Goal: Transaction & Acquisition: Purchase product/service

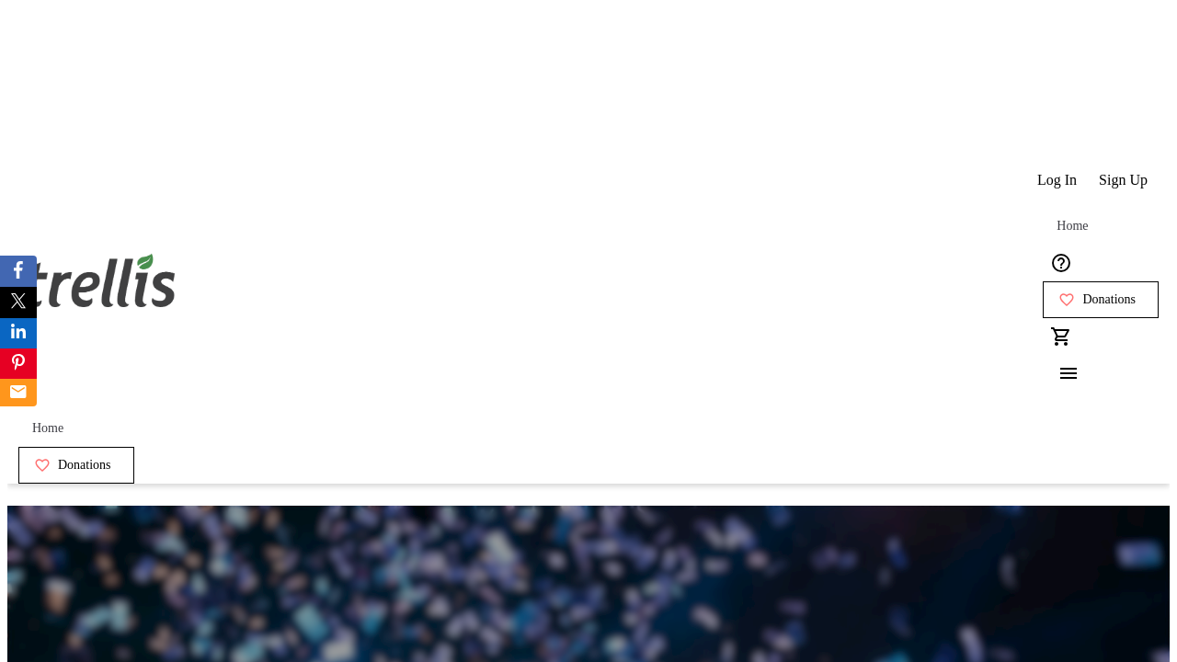
click at [1125, 172] on span "Sign Up" at bounding box center [1123, 180] width 49 height 17
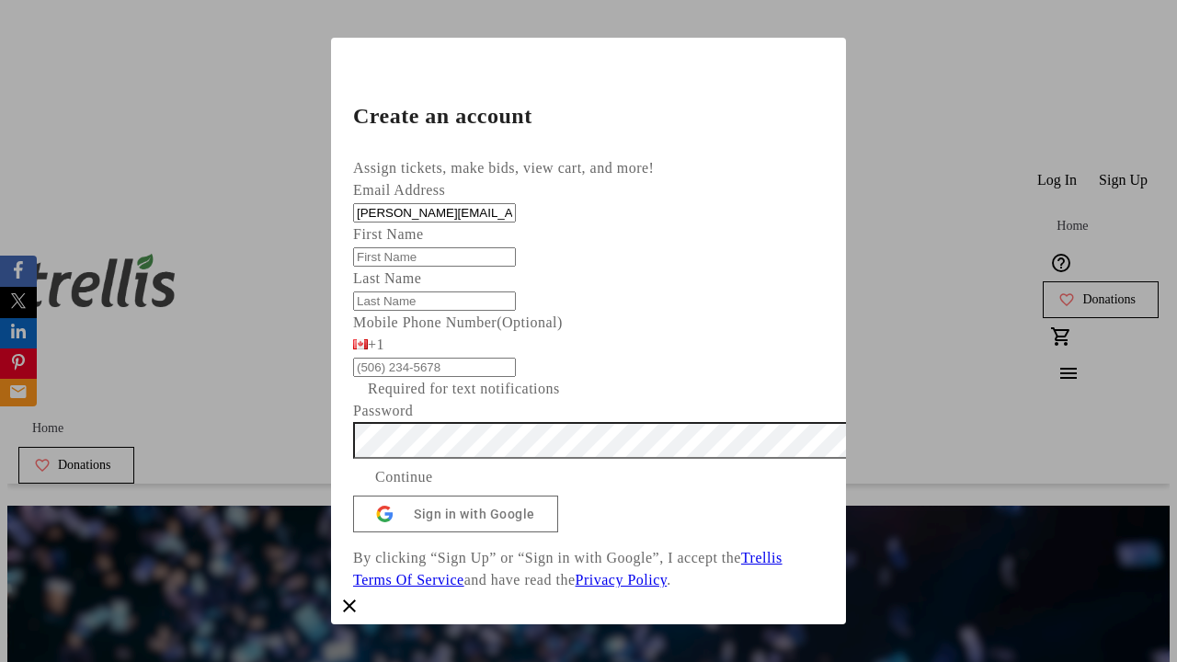
type input "[PERSON_NAME][EMAIL_ADDRESS][DOMAIN_NAME]"
type input "[PERSON_NAME]"
click at [433, 488] on span "Continue" at bounding box center [404, 477] width 58 height 22
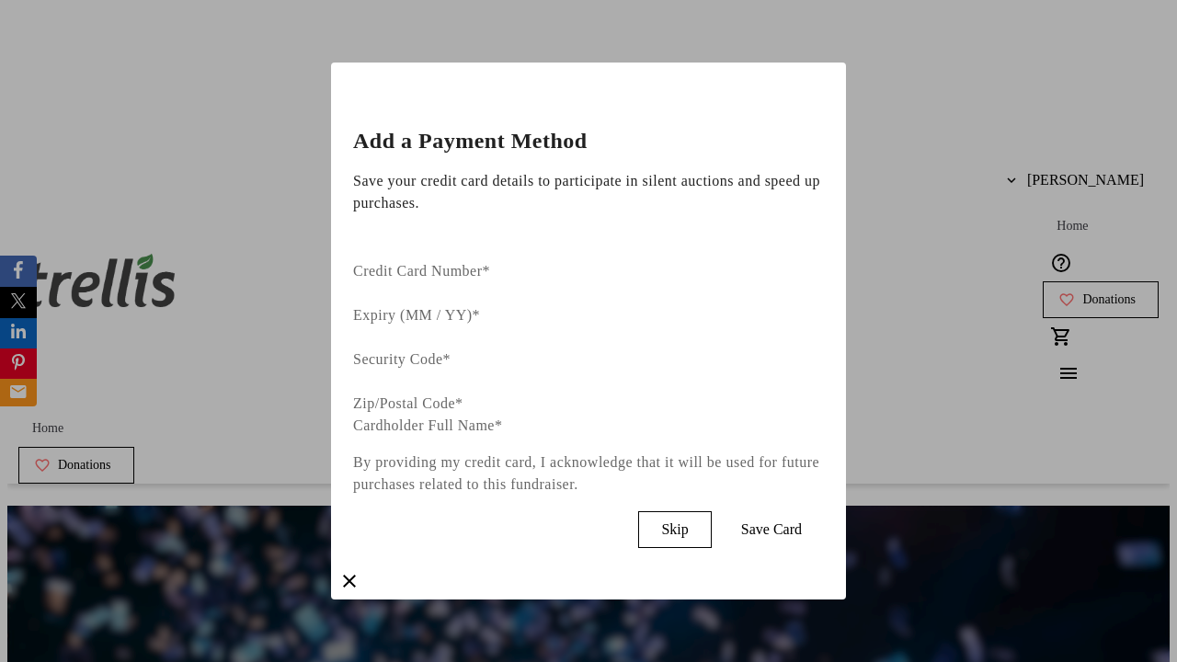
click at [688, 521] on span "Skip" at bounding box center [674, 529] width 27 height 17
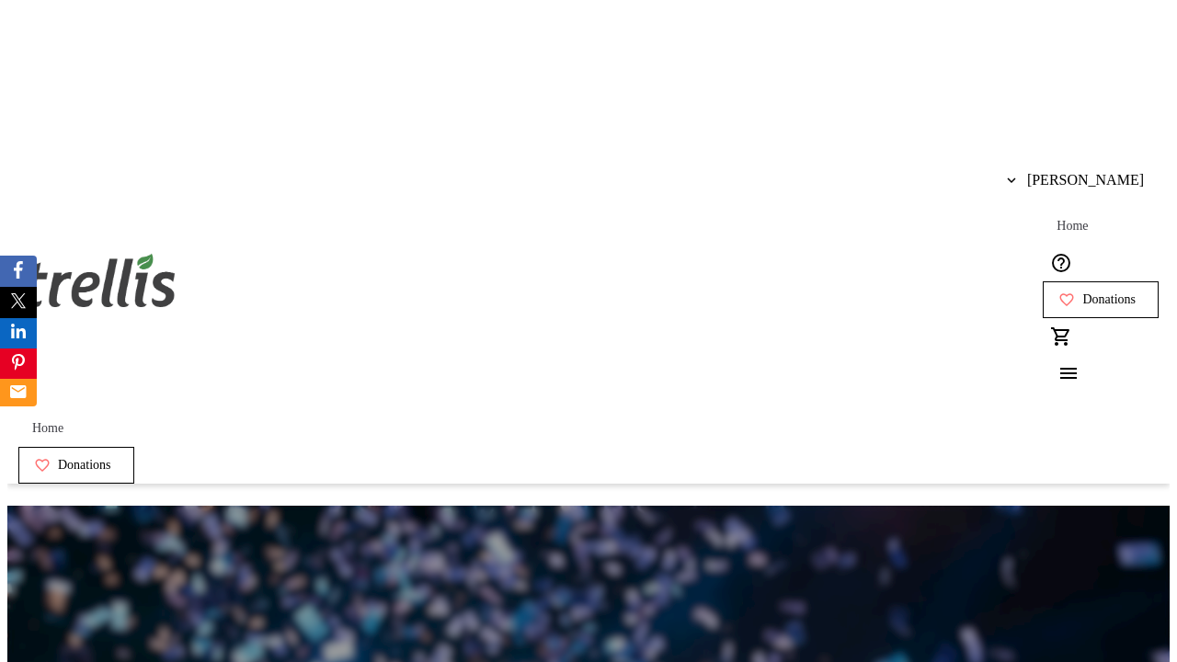
click at [1082, 292] on span "Donations" at bounding box center [1108, 299] width 53 height 15
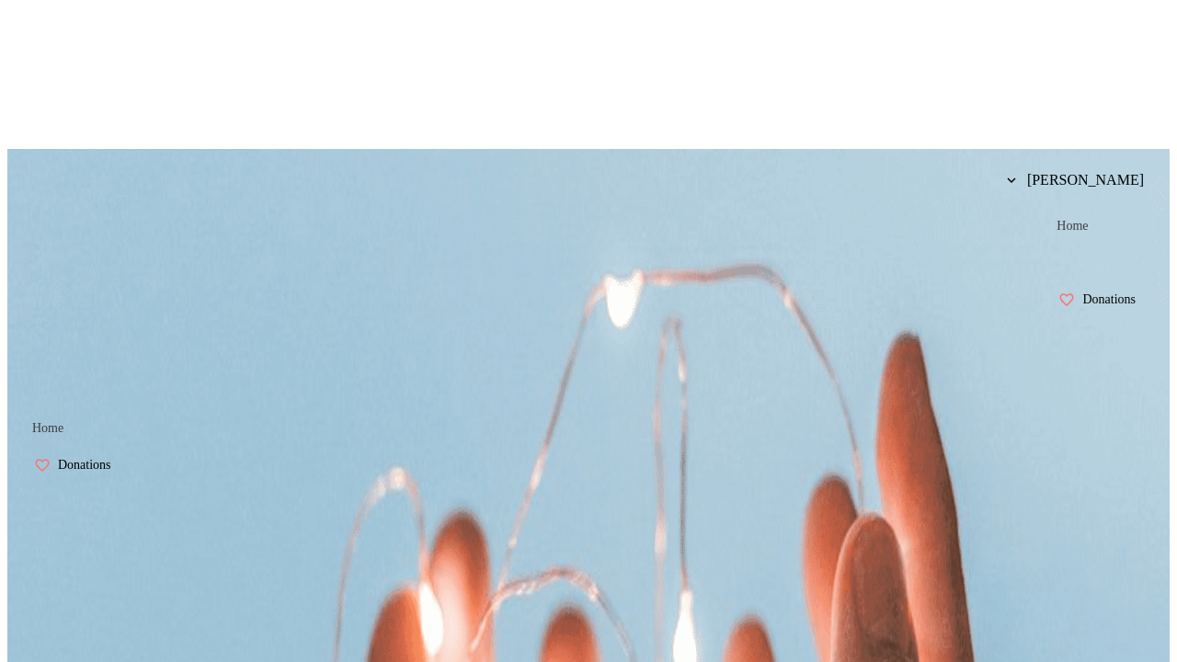
select select "CA"
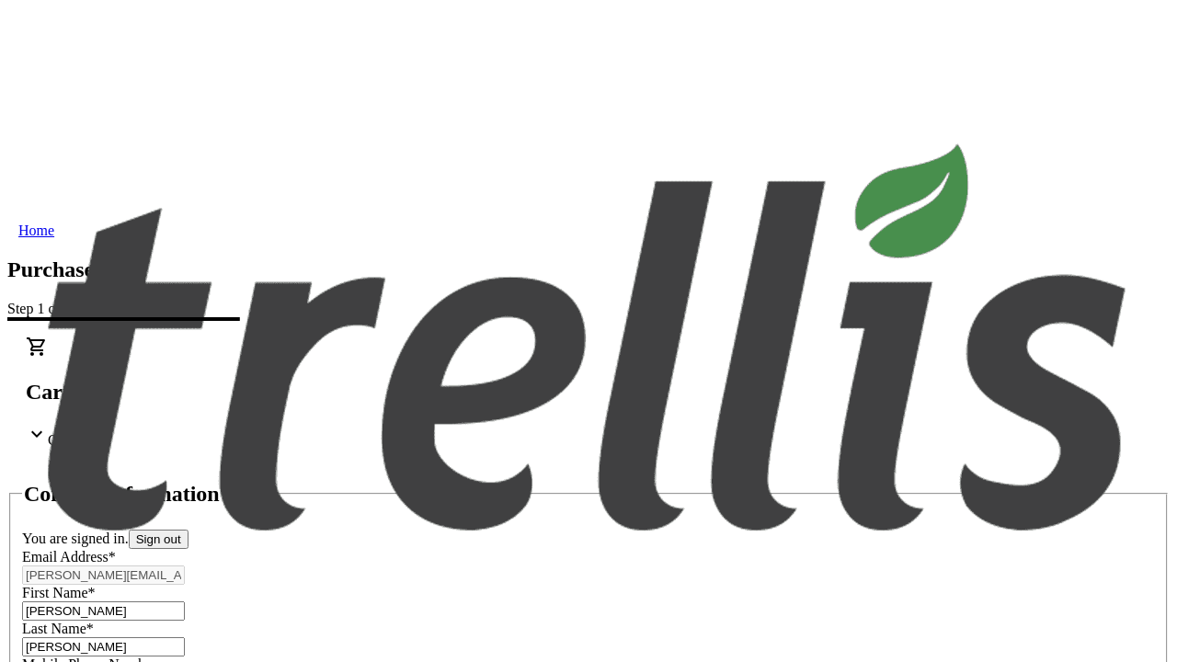
type input "[STREET_ADDRESS][PERSON_NAME]"
type input "Kelowna"
select select "BC"
type input "Kelowna"
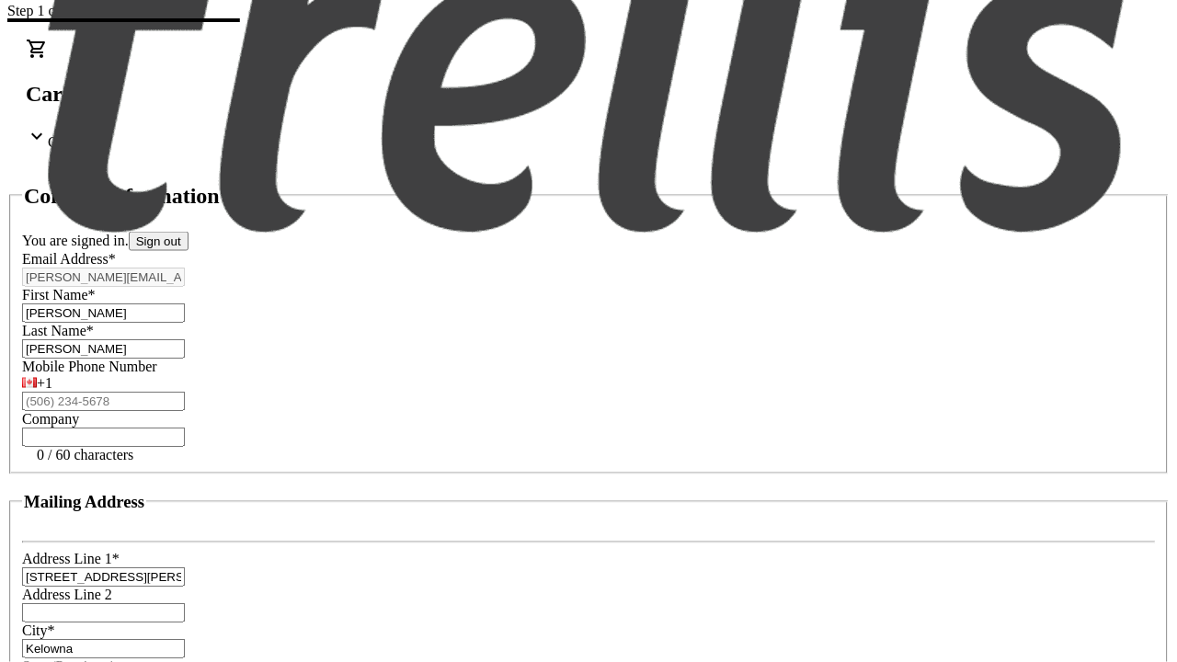
type input "V1Y 0C2"
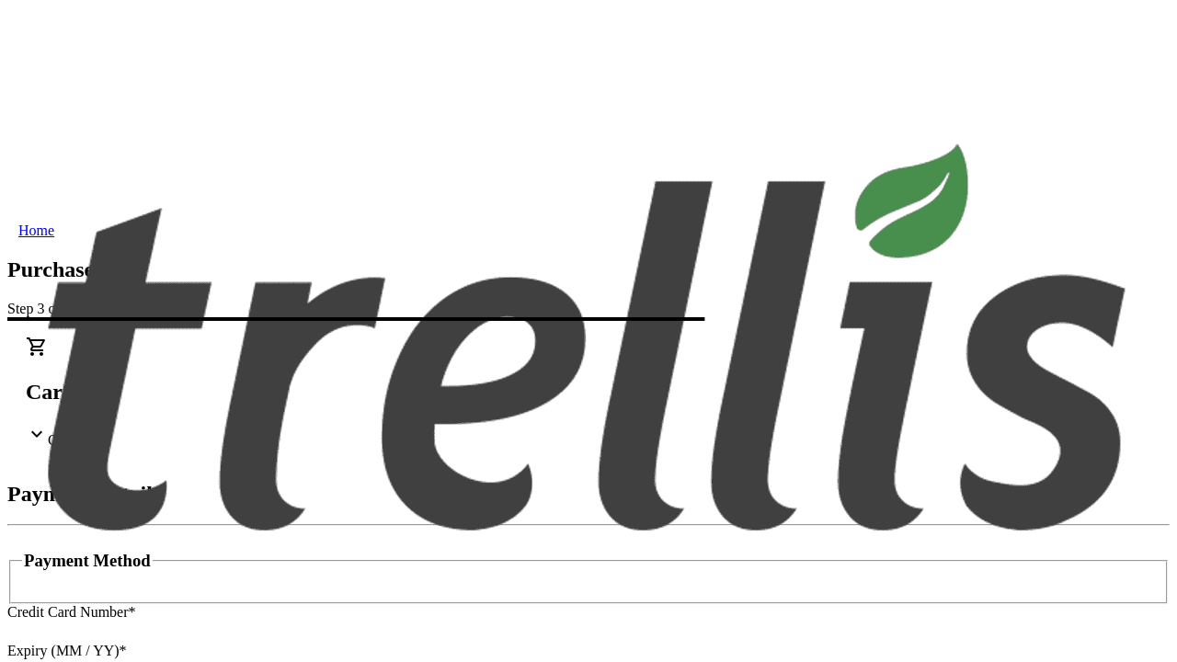
type input "V1Y 0C2"
